Goal: Task Accomplishment & Management: Use online tool/utility

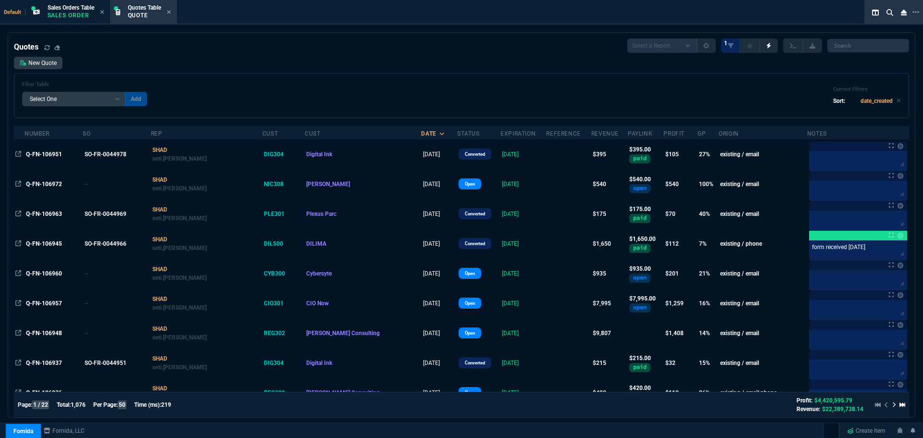
select select "4: SHAD"
select select
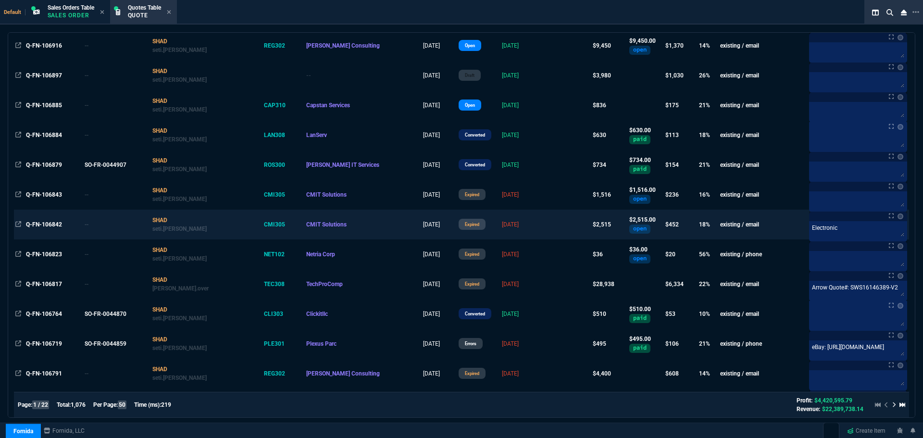
scroll to position [481, 0]
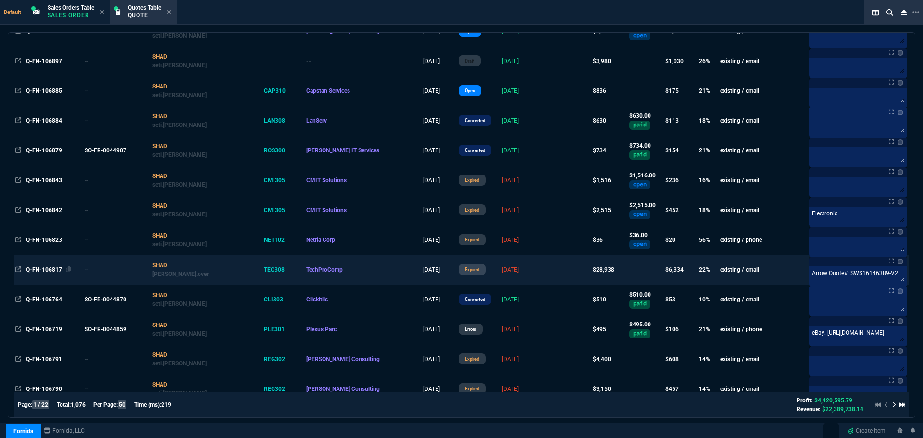
click at [45, 268] on span "Q-FN-106817" at bounding box center [44, 269] width 36 height 7
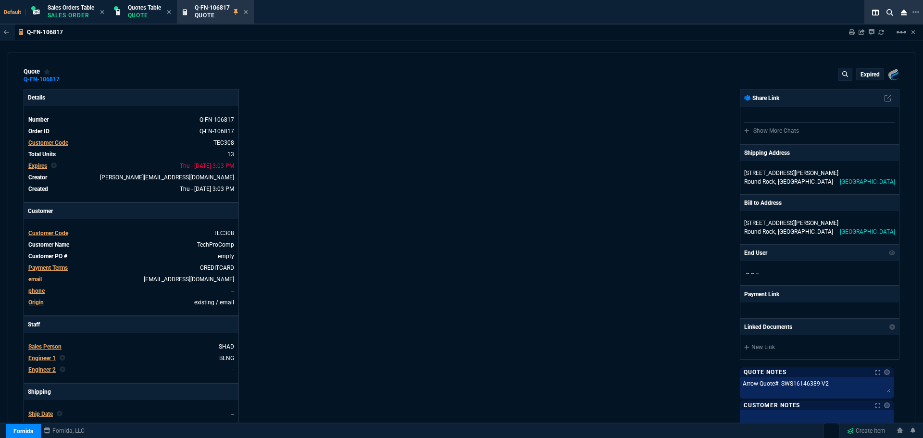
type input "25"
type input "2713"
type input "27"
type input "400"
type input "75"
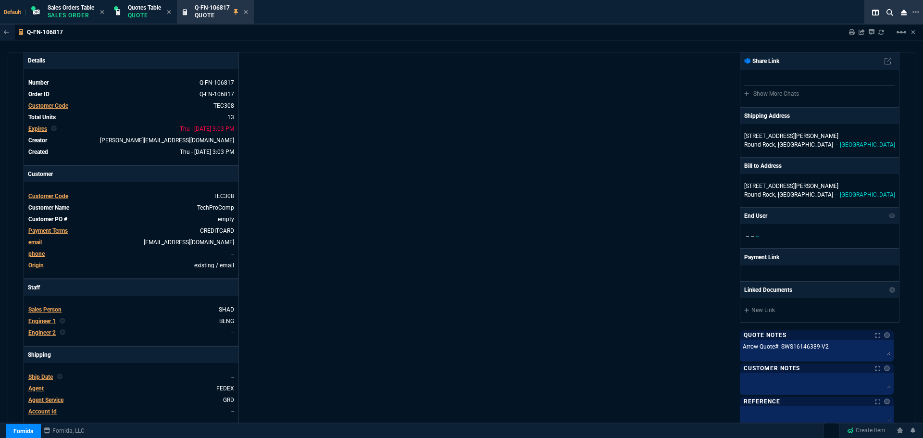
scroll to position [0, 0]
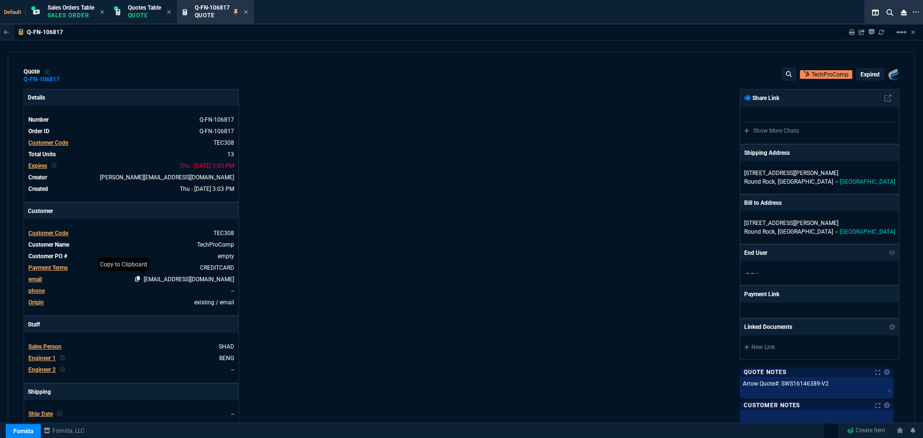
click at [140, 278] on icon at bounding box center [137, 279] width 5 height 6
